Goal: Task Accomplishment & Management: Complete application form

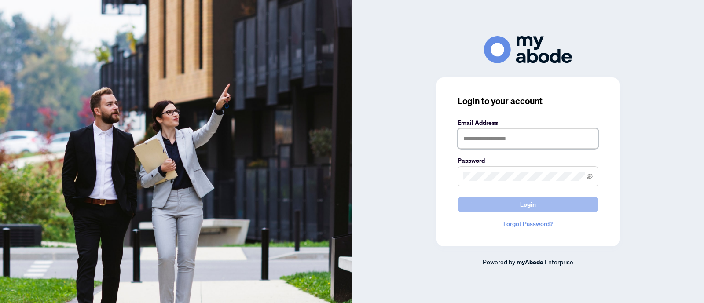
type input "**********"
click at [495, 206] on button "Login" at bounding box center [528, 204] width 141 height 15
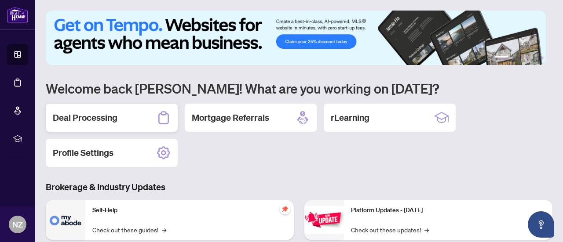
click at [118, 115] on div "Deal Processing" at bounding box center [112, 118] width 132 height 28
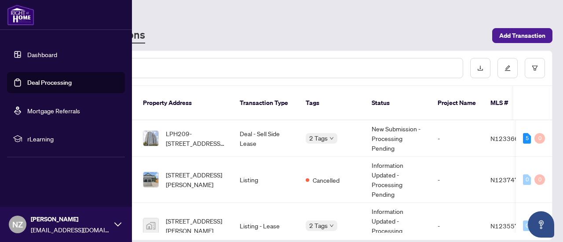
click at [32, 54] on link "Dashboard" at bounding box center [42, 55] width 30 height 8
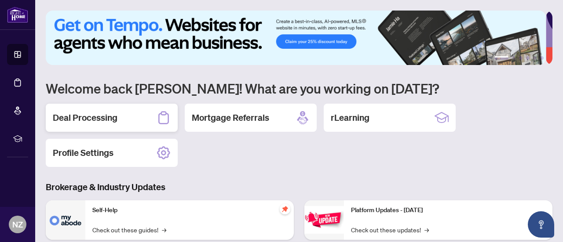
click at [136, 121] on div "Deal Processing" at bounding box center [112, 118] width 132 height 28
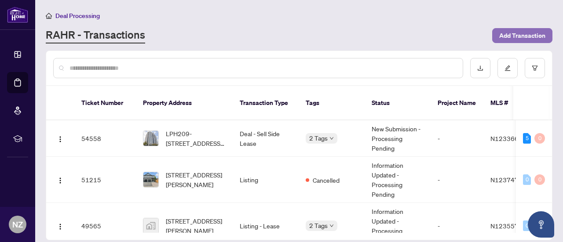
click at [513, 36] on span "Add Transaction" at bounding box center [522, 36] width 46 height 14
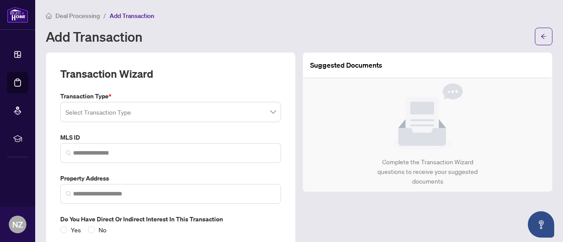
click at [267, 112] on span at bounding box center [171, 112] width 210 height 17
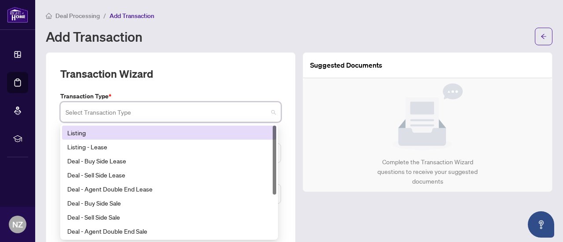
click at [120, 133] on div "Listing" at bounding box center [169, 133] width 204 height 10
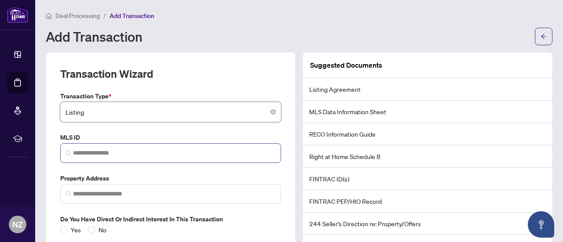
click at [172, 147] on span at bounding box center [170, 153] width 221 height 20
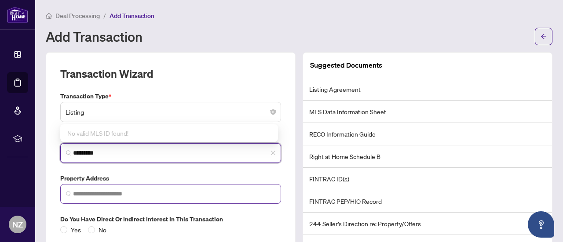
type input "*********"
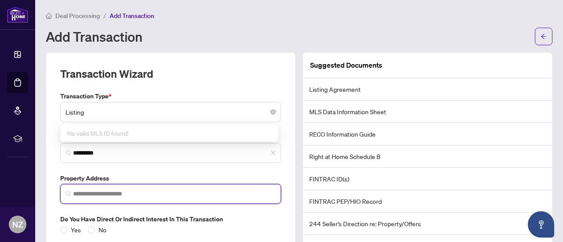
click at [161, 196] on input "search" at bounding box center [174, 194] width 202 height 9
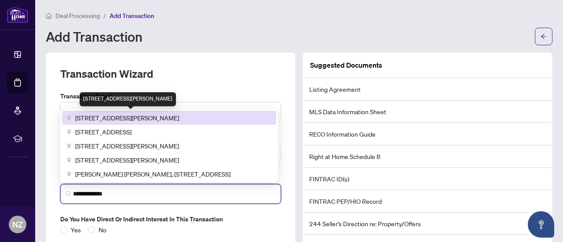
click at [143, 116] on span "215 Canada Drive, Vaughan, ON, Canada" at bounding box center [127, 118] width 104 height 10
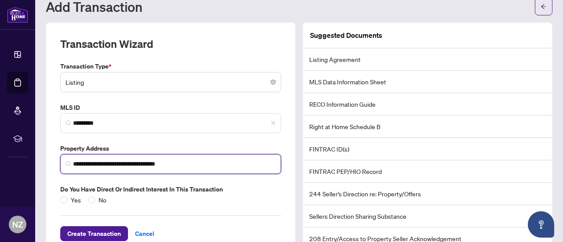
scroll to position [44, 0]
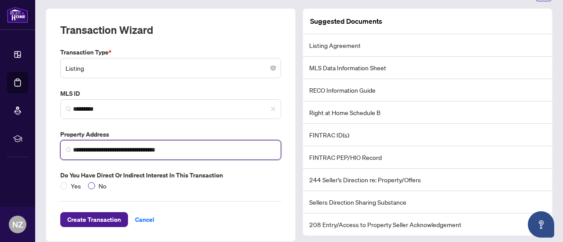
type input "**********"
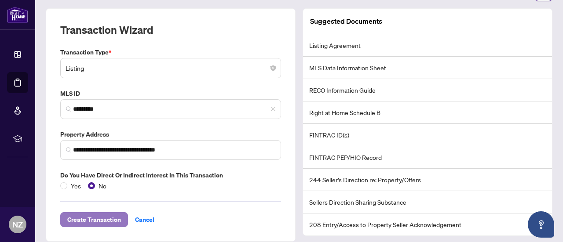
click at [98, 215] on span "Create Transaction" at bounding box center [94, 220] width 54 height 14
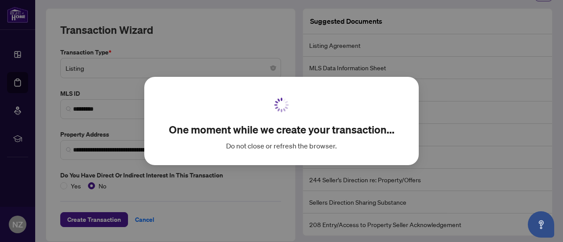
scroll to position [41, 0]
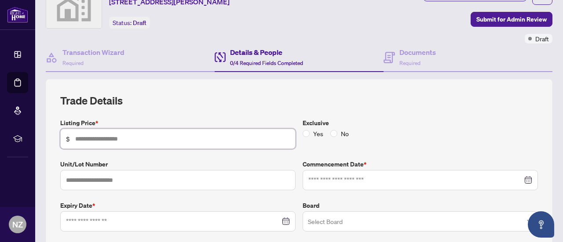
click at [118, 136] on input "text" at bounding box center [182, 139] width 215 height 10
type input "*******"
click at [424, 179] on input at bounding box center [415, 181] width 214 height 10
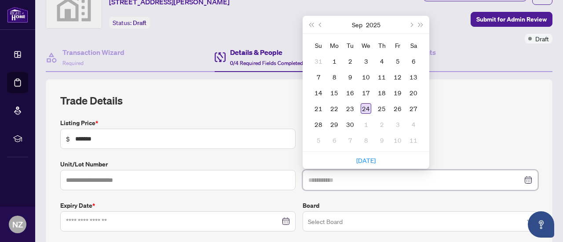
type input "**********"
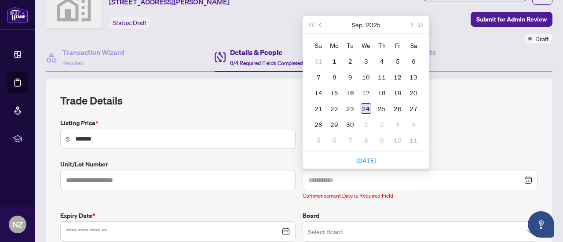
click at [363, 107] on div "24" at bounding box center [366, 108] width 11 height 11
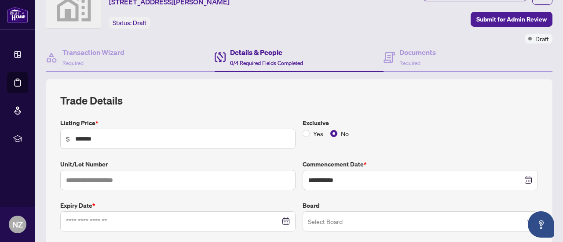
click at [285, 219] on div at bounding box center [178, 222] width 224 height 10
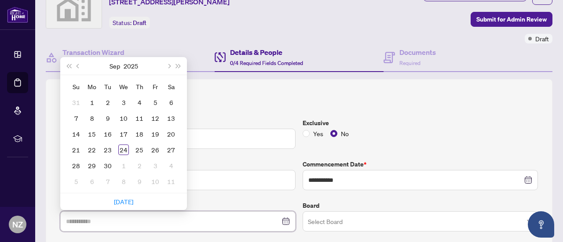
type input "**********"
click at [169, 64] on span "Next month (PageDown)" at bounding box center [168, 66] width 4 height 4
drag, startPoint x: 169, startPoint y: 62, endPoint x: 168, endPoint y: 72, distance: 9.2
click at [169, 64] on span "Next month (PageDown)" at bounding box center [168, 66] width 4 height 4
type input "**********"
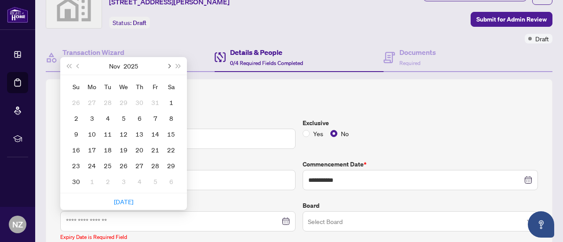
click at [166, 62] on button "Next month (PageDown)" at bounding box center [169, 66] width 10 height 18
type input "**********"
click at [124, 164] on div "31" at bounding box center [123, 166] width 11 height 11
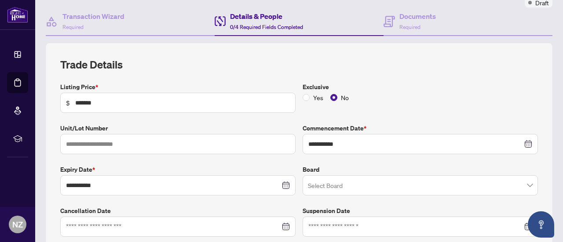
scroll to position [85, 0]
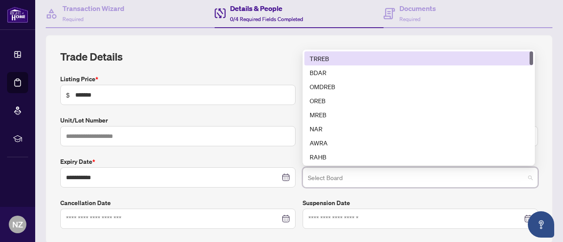
click at [349, 179] on input "search" at bounding box center [416, 178] width 217 height 19
click at [324, 54] on div "TRREB" at bounding box center [419, 59] width 218 height 10
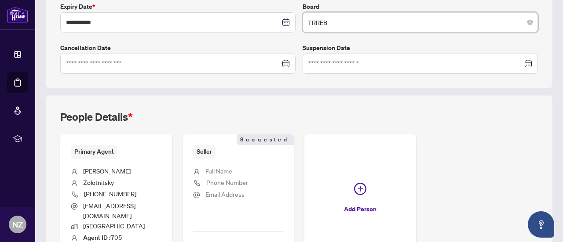
scroll to position [261, 0]
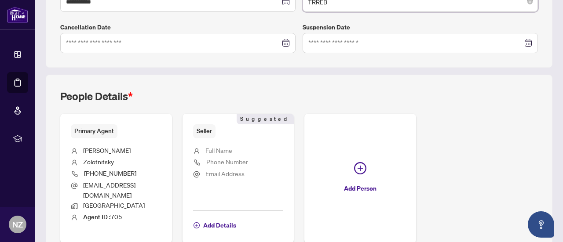
click at [216, 128] on span "Seller" at bounding box center [204, 132] width 22 height 14
click at [236, 219] on span "Add Details" at bounding box center [219, 226] width 33 height 14
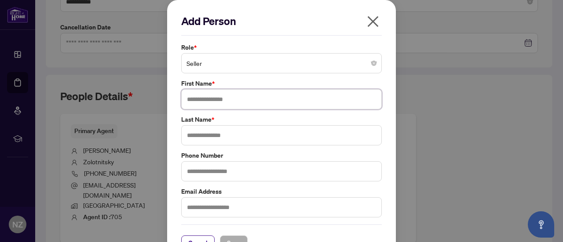
click at [215, 103] on input "text" at bounding box center [281, 99] width 201 height 20
type input "****"
click at [206, 134] on input "text" at bounding box center [281, 135] width 201 height 20
drag, startPoint x: 201, startPoint y: 136, endPoint x: 207, endPoint y: 131, distance: 7.8
click at [201, 135] on input "*********" at bounding box center [281, 135] width 201 height 20
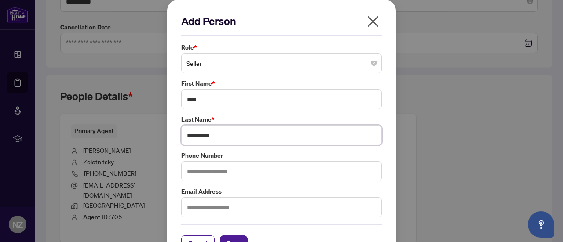
click at [258, 136] on input "**********" at bounding box center [281, 135] width 201 height 20
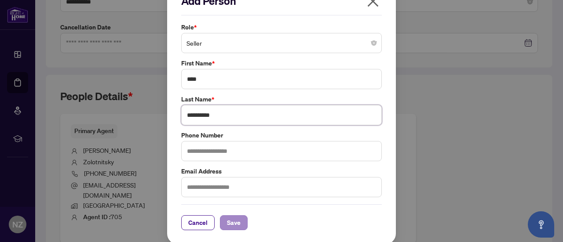
type input "**********"
click at [227, 224] on span "Save" at bounding box center [234, 223] width 14 height 14
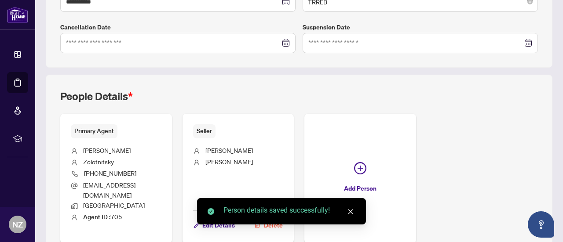
scroll to position [297, 0]
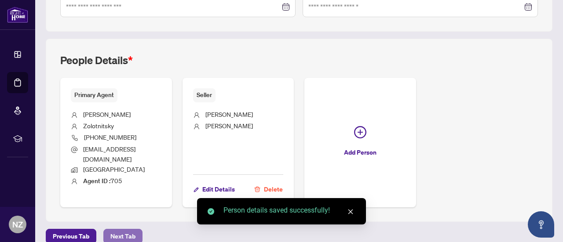
click at [124, 230] on span "Next Tab" at bounding box center [122, 237] width 25 height 14
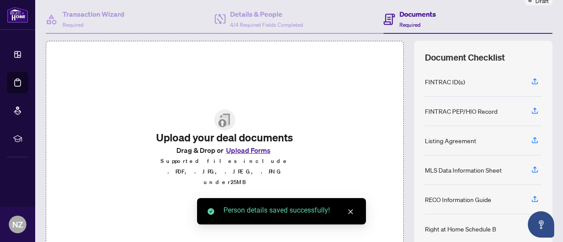
scroll to position [125, 0]
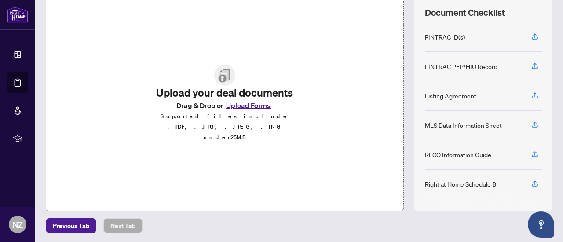
click at [240, 111] on button "Upload Forms" at bounding box center [248, 105] width 50 height 11
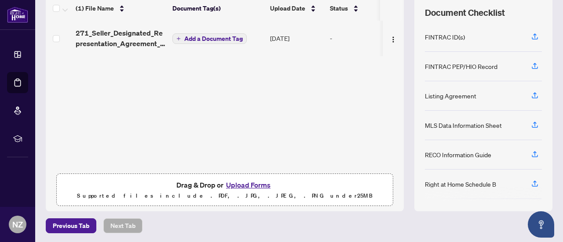
click at [237, 36] on span "Add a Document Tag" at bounding box center [213, 39] width 59 height 6
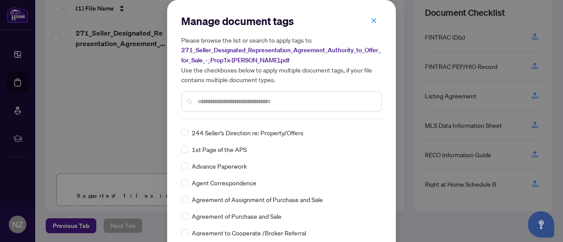
scroll to position [39, 0]
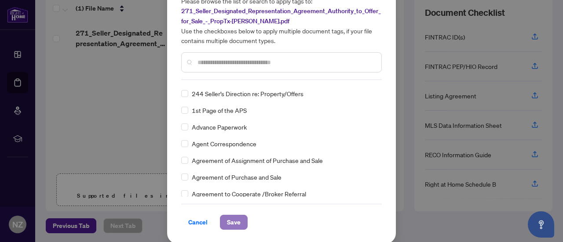
click at [228, 221] on span "Save" at bounding box center [234, 223] width 14 height 14
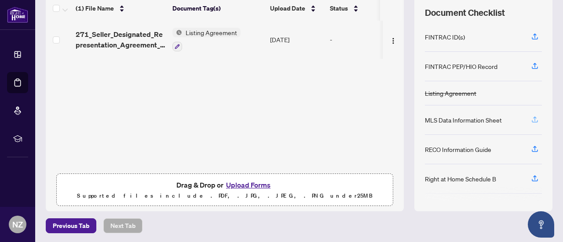
click at [533, 117] on icon "button" at bounding box center [535, 119] width 4 height 4
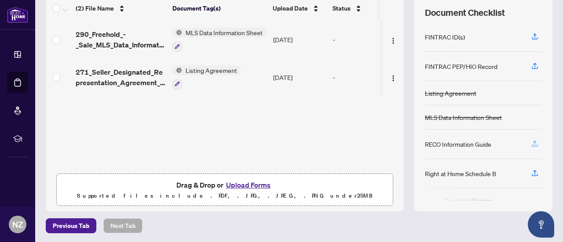
click at [533, 142] on icon "button" at bounding box center [535, 143] width 4 height 4
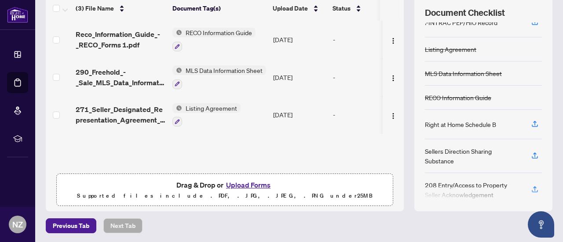
scroll to position [85, 0]
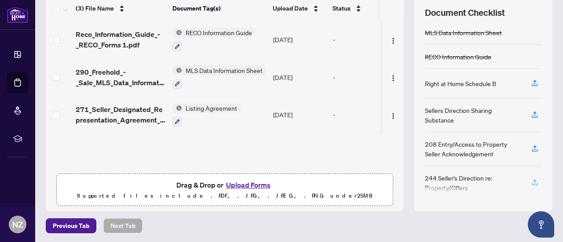
click at [531, 179] on icon "button" at bounding box center [535, 183] width 8 height 8
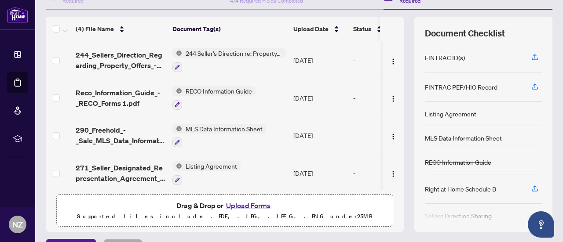
scroll to position [125, 0]
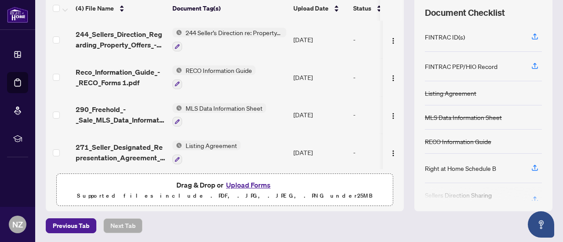
click at [241, 183] on button "Upload Forms" at bounding box center [248, 184] width 50 height 11
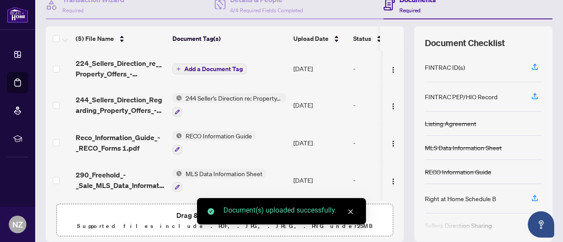
scroll to position [81, 0]
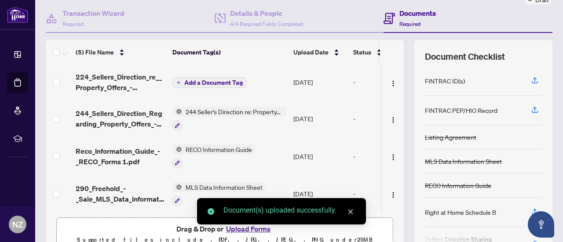
click at [212, 81] on span "Add a Document Tag" at bounding box center [213, 83] width 59 height 6
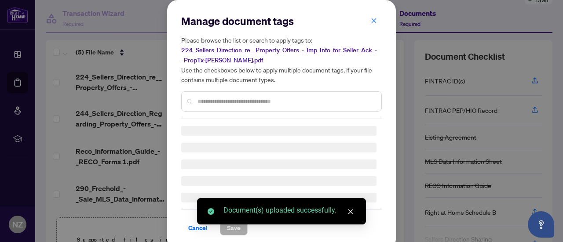
click at [208, 100] on input "text" at bounding box center [286, 102] width 177 height 10
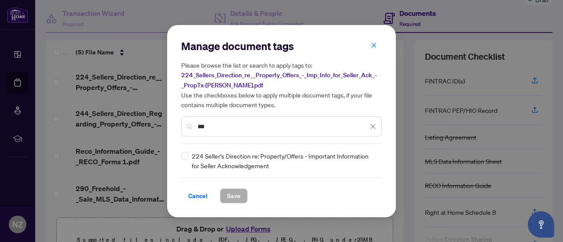
type input "***"
click at [235, 197] on span "Save" at bounding box center [234, 196] width 14 height 14
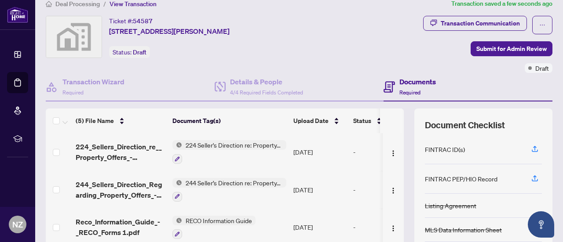
scroll to position [0, 0]
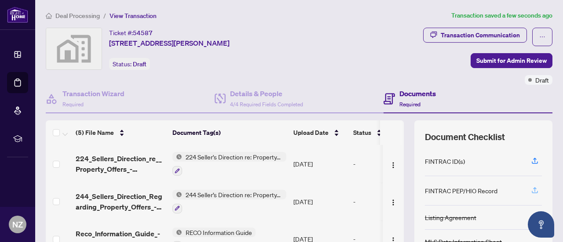
click at [531, 190] on icon "button" at bounding box center [535, 191] width 8 height 8
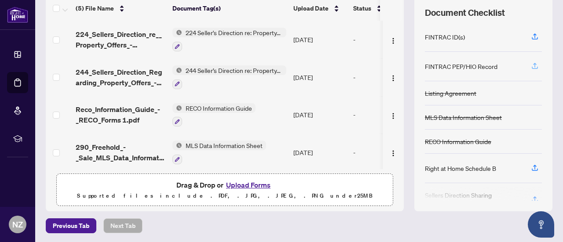
click at [531, 63] on icon "button" at bounding box center [535, 66] width 8 height 8
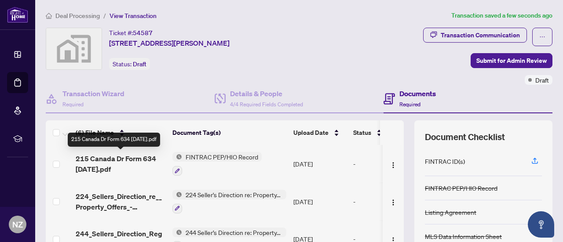
click at [112, 163] on span "215 Canada Dr Form 634 [DATE].pdf" at bounding box center [121, 164] width 90 height 21
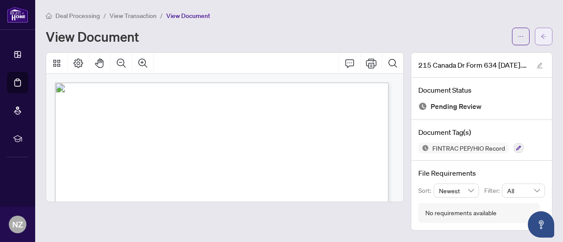
click at [540, 35] on button "button" at bounding box center [544, 37] width 18 height 18
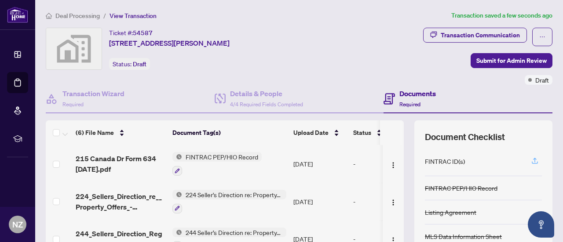
click at [531, 161] on icon "button" at bounding box center [535, 161] width 8 height 8
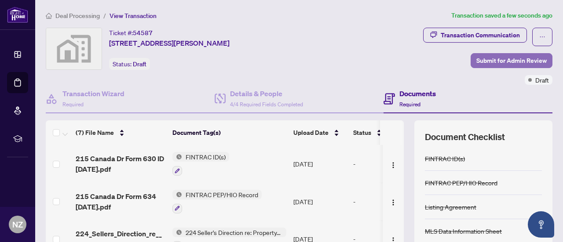
click at [503, 61] on span "Submit for Admin Review" at bounding box center [511, 61] width 70 height 14
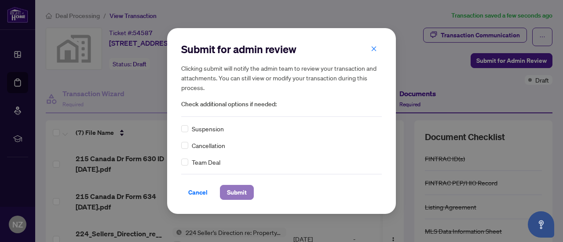
click at [239, 200] on button "Submit" at bounding box center [237, 192] width 34 height 15
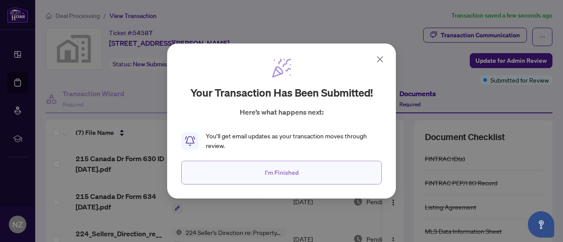
click at [309, 170] on button "I'm Finished" at bounding box center [281, 173] width 201 height 24
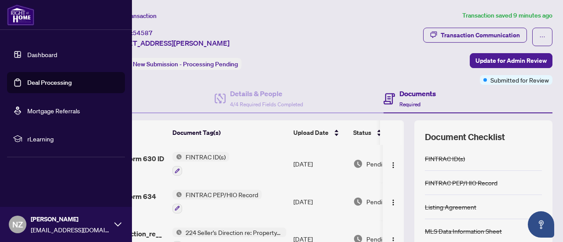
click at [27, 55] on link "Dashboard" at bounding box center [42, 55] width 30 height 8
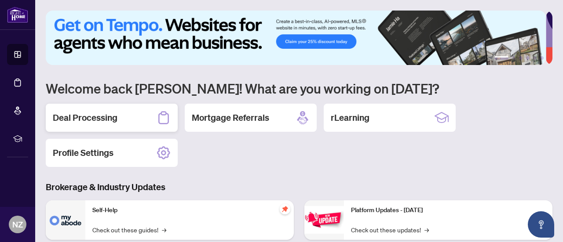
click at [122, 119] on div "Deal Processing" at bounding box center [112, 118] width 132 height 28
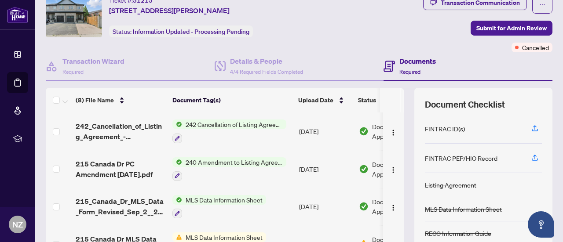
scroll to position [44, 0]
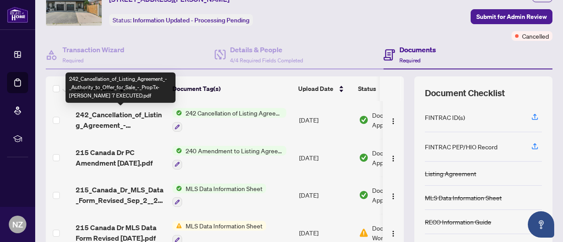
click at [114, 117] on span "242_Cancellation_of_Listing_Agreement_-_Authority_to_Offer_for_Sale_-_PropTx-[P…" at bounding box center [121, 120] width 90 height 21
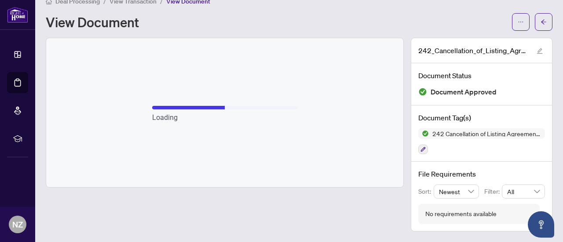
scroll to position [12, 0]
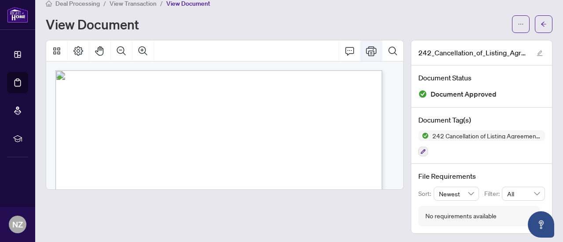
click at [366, 50] on icon "Print" at bounding box center [371, 51] width 11 height 10
